Goal: Find contact information: Find contact information

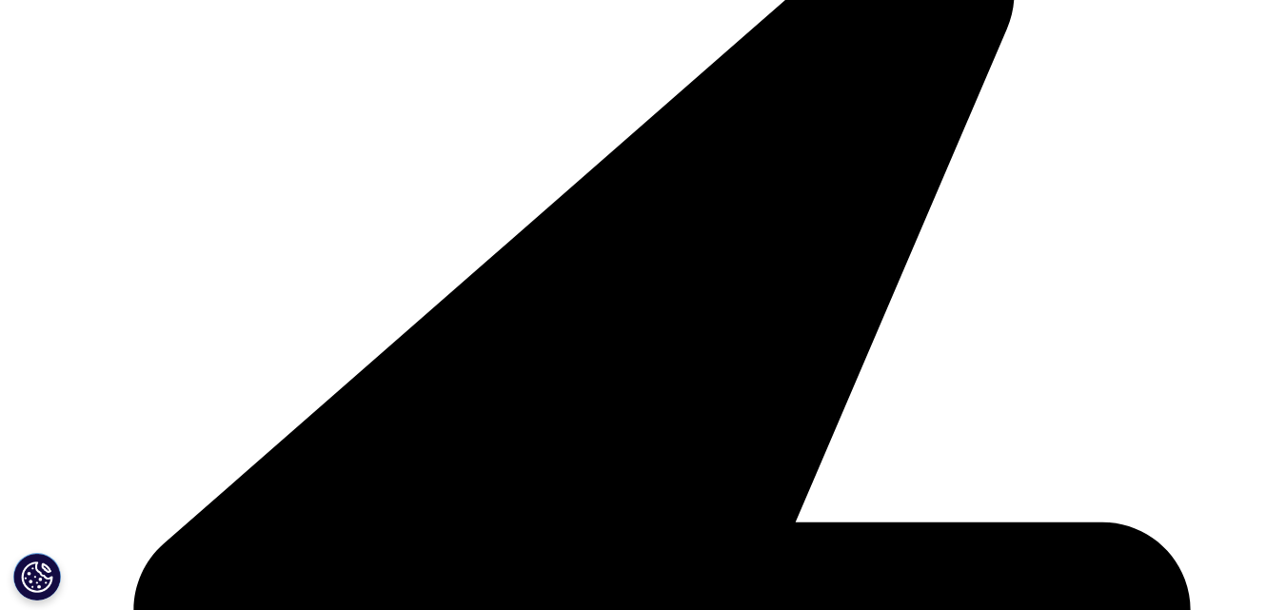
drag, startPoint x: 283, startPoint y: 413, endPoint x: 179, endPoint y: 422, distance: 104.1
copy link "91 80 3769 0100"
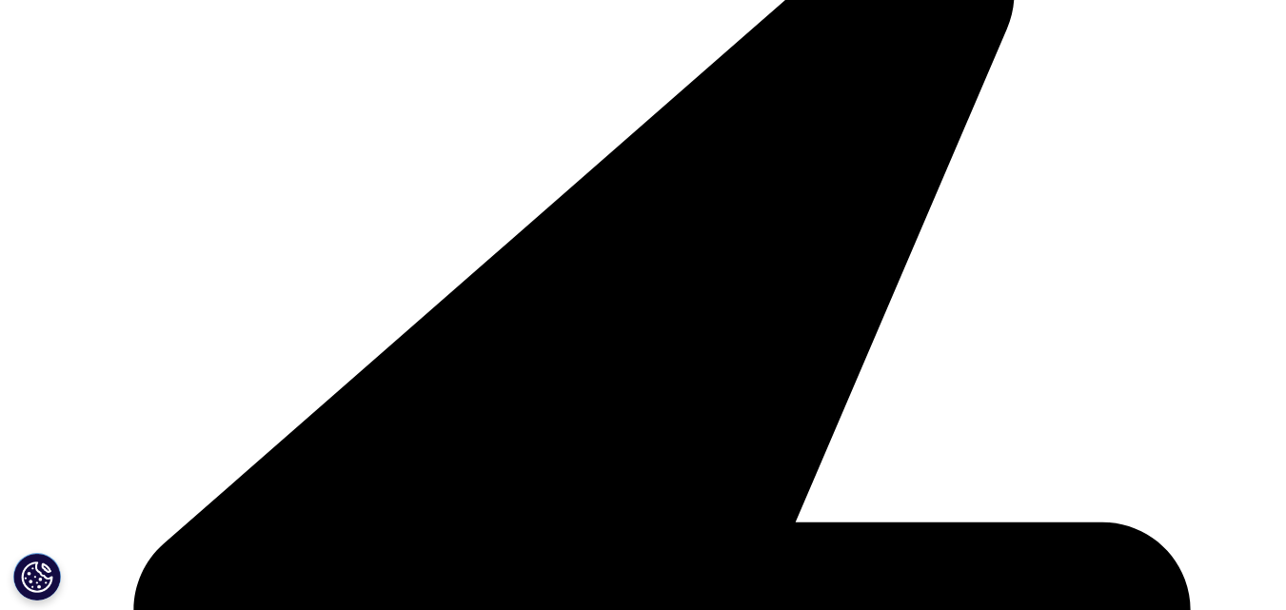
drag, startPoint x: 420, startPoint y: 376, endPoint x: 128, endPoint y: 375, distance: 292.3
copy li "Marathahalli-[GEOGRAPHIC_DATA],"
drag, startPoint x: 447, startPoint y: 449, endPoint x: 405, endPoint y: 408, distance: 58.6
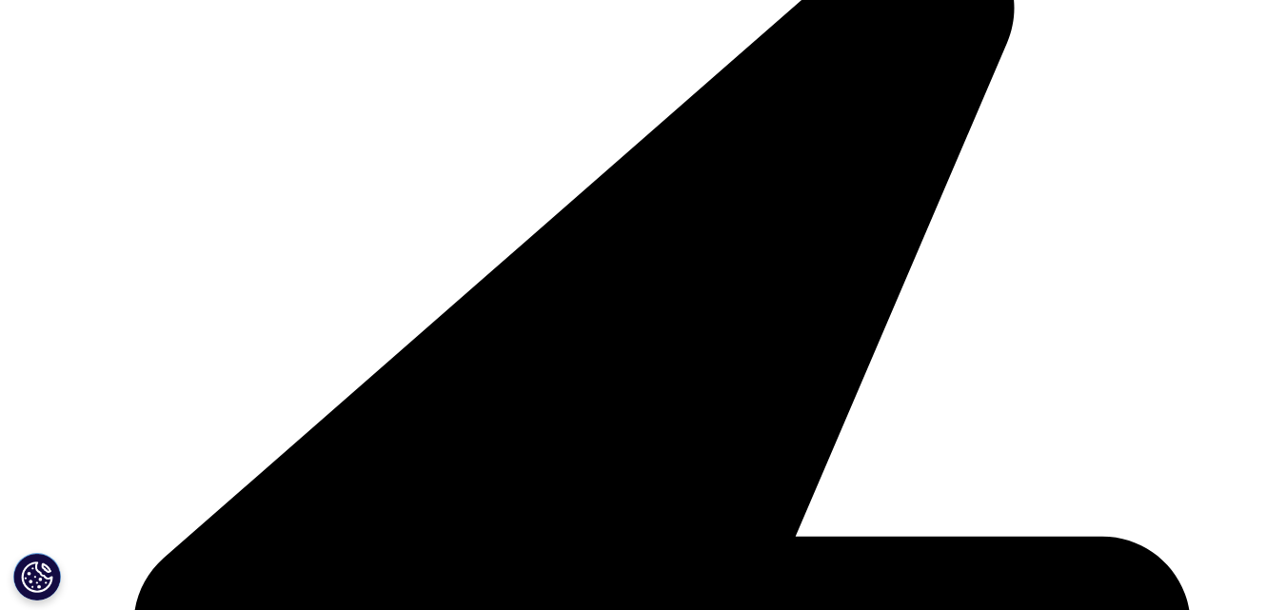
copy span "[GEOGRAPHIC_DATA]"
